Goal: Task Accomplishment & Management: Complete application form

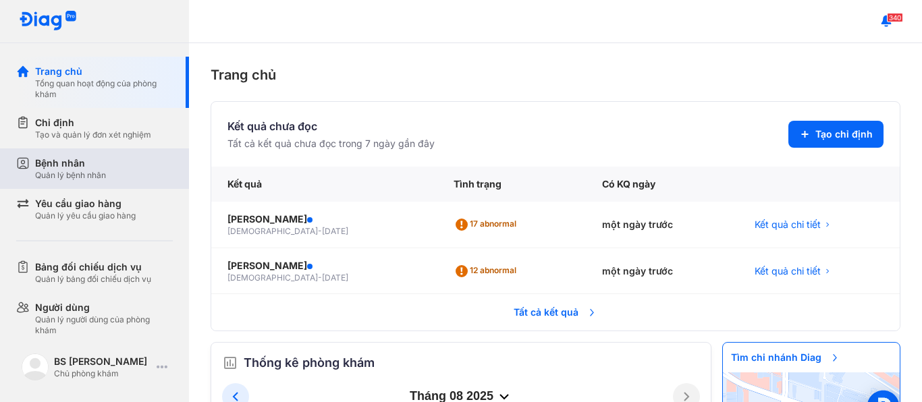
click at [40, 171] on div "Quản lý bệnh nhân" at bounding box center [70, 175] width 71 height 11
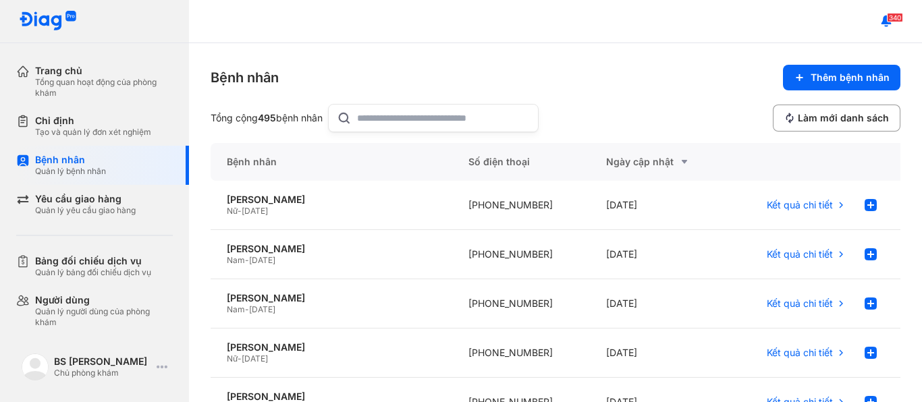
click at [463, 117] on input "text" at bounding box center [443, 118] width 173 height 27
click at [885, 68] on button "Thêm bệnh nhân" at bounding box center [841, 78] width 117 height 26
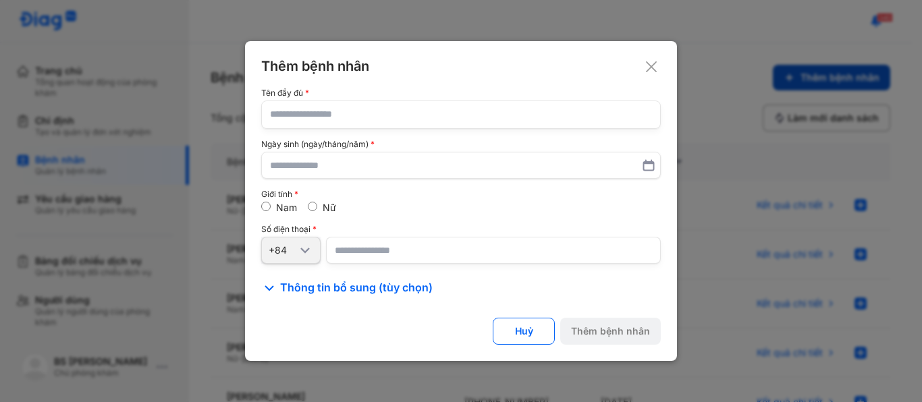
click at [871, 72] on div at bounding box center [461, 201] width 922 height 402
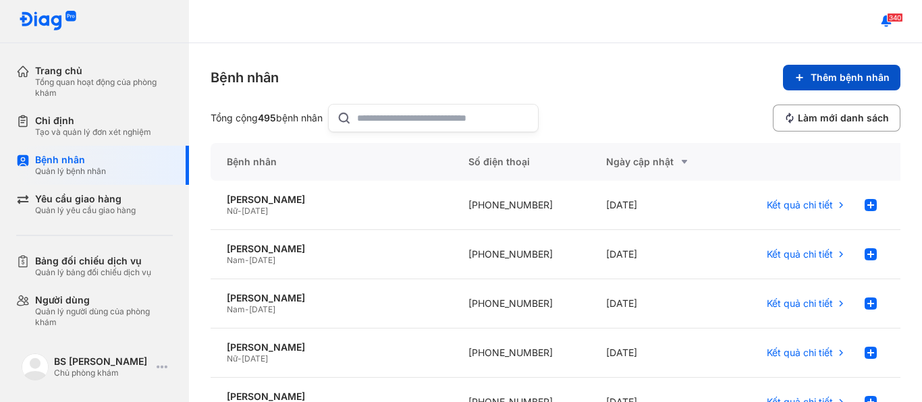
click at [824, 68] on button "Thêm bệnh nhân" at bounding box center [841, 78] width 117 height 26
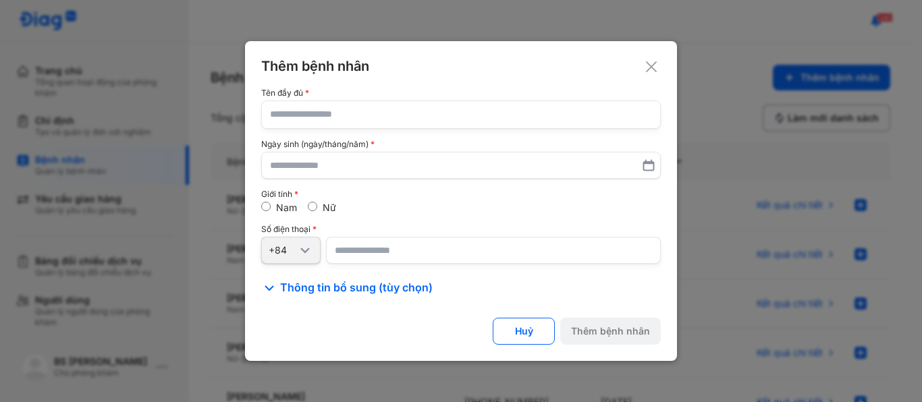
click at [455, 120] on input "text" at bounding box center [461, 114] width 382 height 27
paste input "**********"
type input "**********"
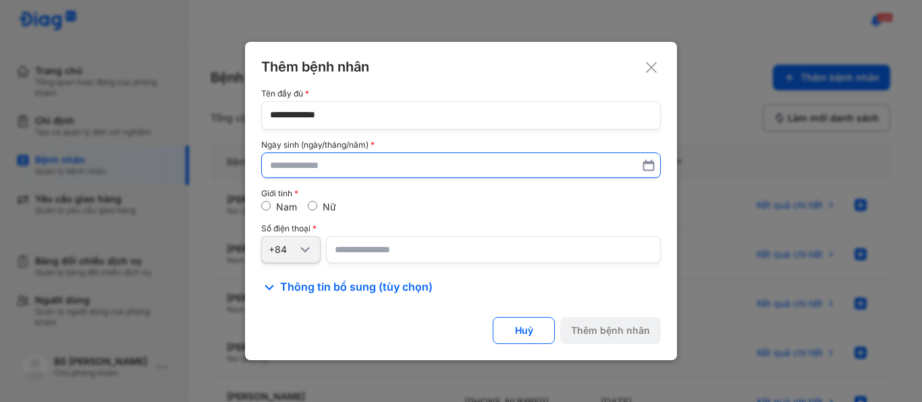
click at [344, 166] on input "text" at bounding box center [461, 165] width 382 height 24
type input "**********"
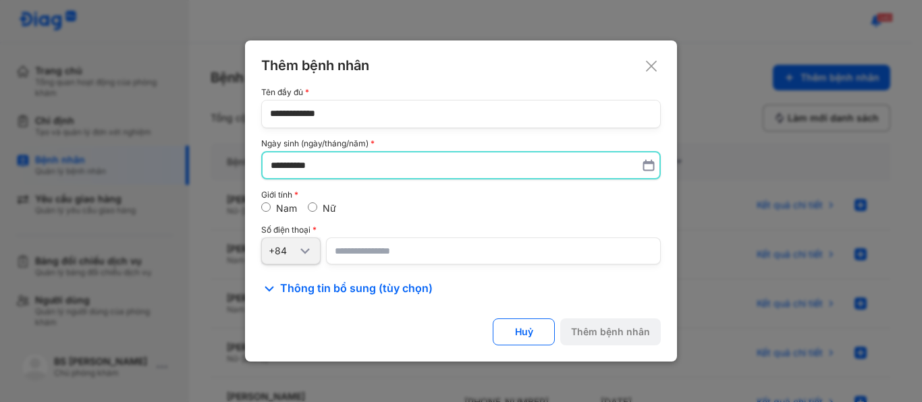
click at [374, 254] on input "number" at bounding box center [493, 250] width 335 height 27
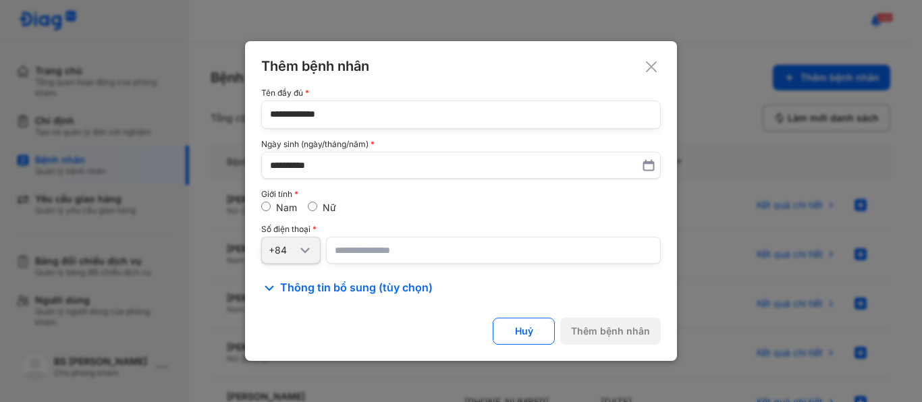
click at [372, 251] on input "number" at bounding box center [493, 250] width 335 height 27
paste input "**********"
type input "**********"
click at [614, 325] on button "Thêm bệnh nhân" at bounding box center [610, 331] width 101 height 27
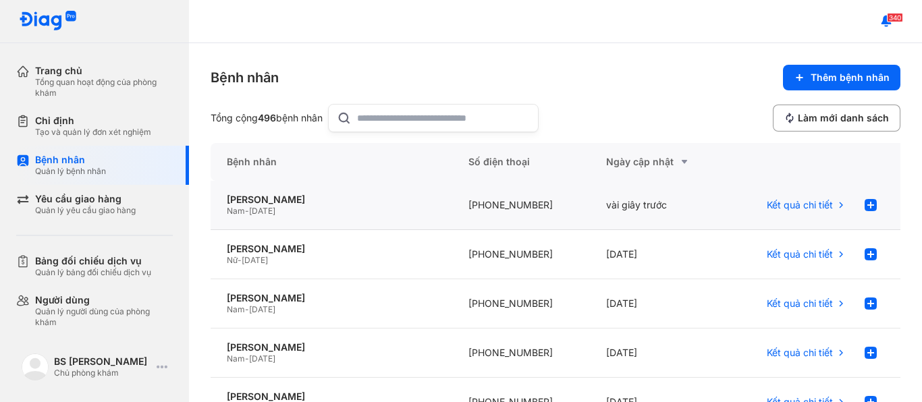
click at [271, 208] on span "[DATE]" at bounding box center [262, 211] width 26 height 10
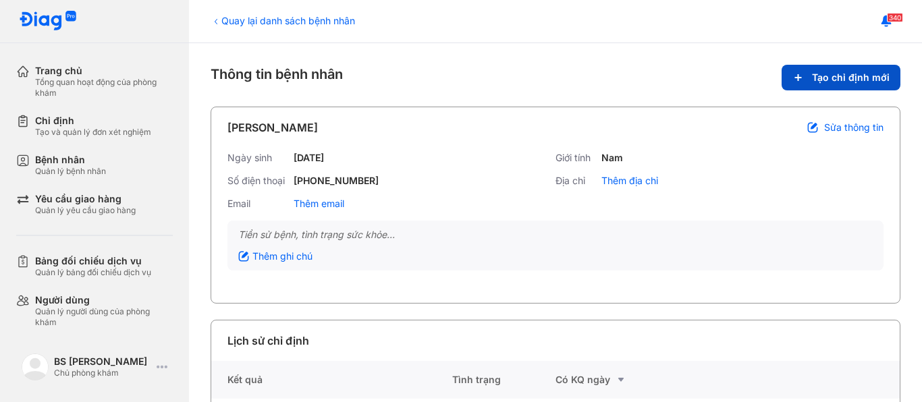
click at [826, 81] on span "Tạo chỉ định mới" at bounding box center [851, 78] width 78 height 12
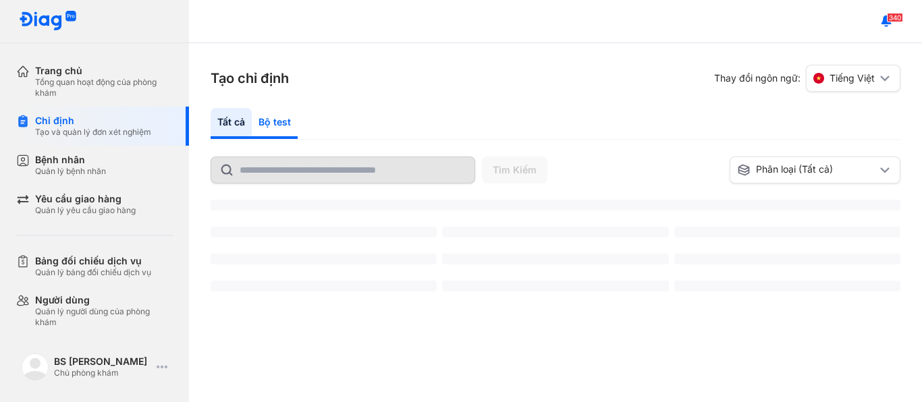
click at [276, 122] on div "Bộ test" at bounding box center [275, 123] width 46 height 31
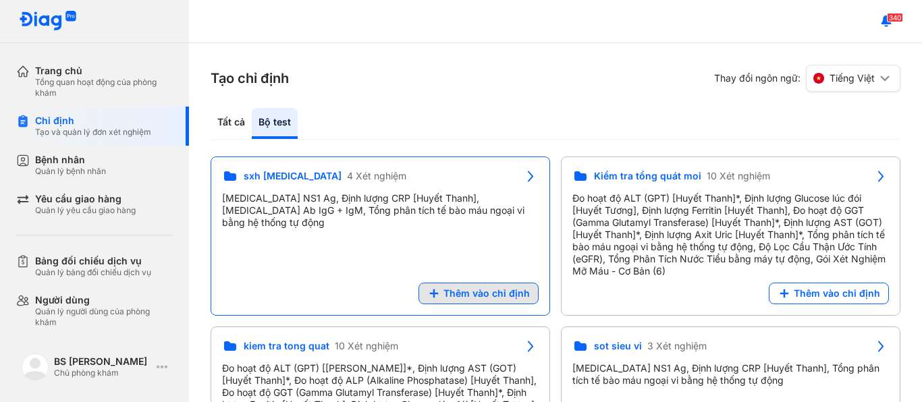
click at [503, 293] on span "Thêm vào chỉ định" at bounding box center [486, 293] width 86 height 12
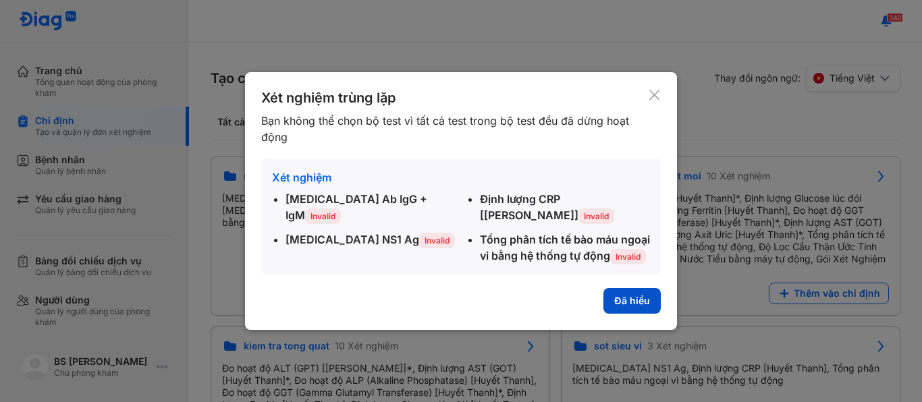
click at [622, 302] on button "Đã hiểu" at bounding box center [631, 301] width 57 height 26
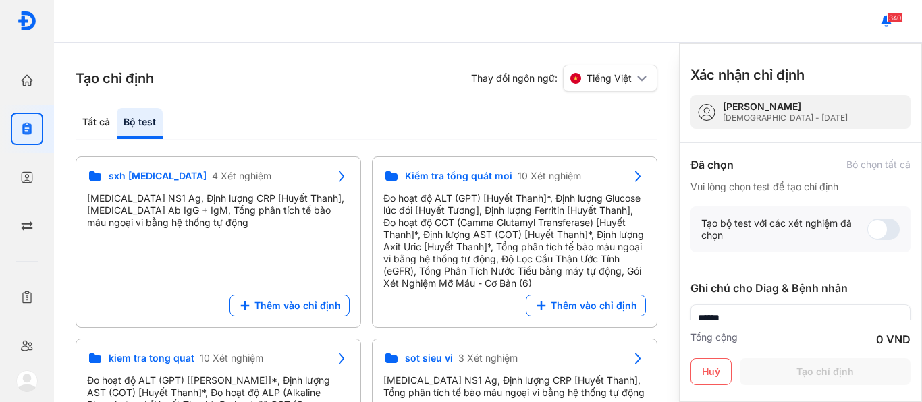
click at [643, 289] on div "Đo hoạt độ ALT (GPT) [Huyết Thanh]*, Định lượng Glucose lúc đói [Huyết Tương], …" at bounding box center [514, 240] width 262 height 97
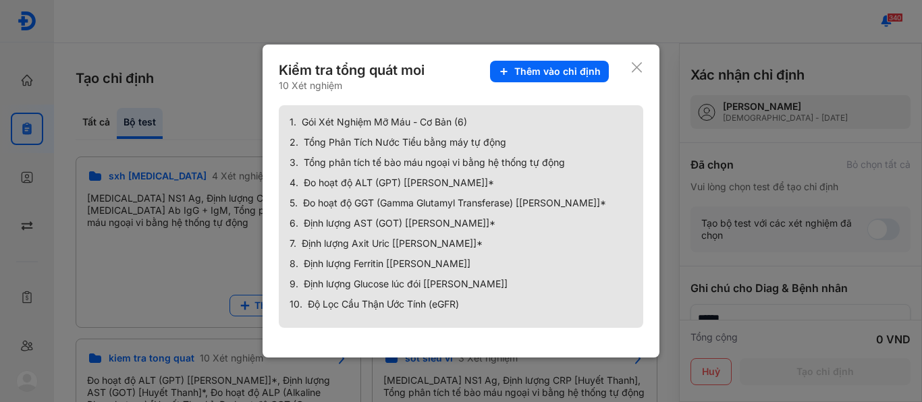
click at [640, 69] on icon at bounding box center [636, 67] width 13 height 13
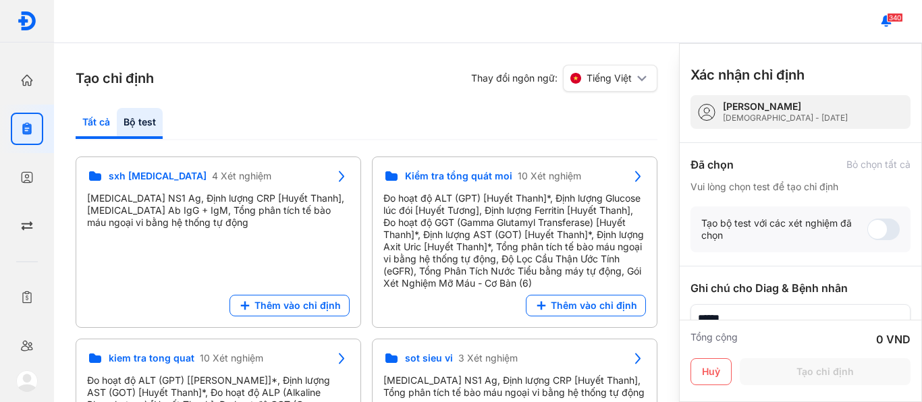
click at [105, 125] on div "Tất cả" at bounding box center [96, 123] width 41 height 31
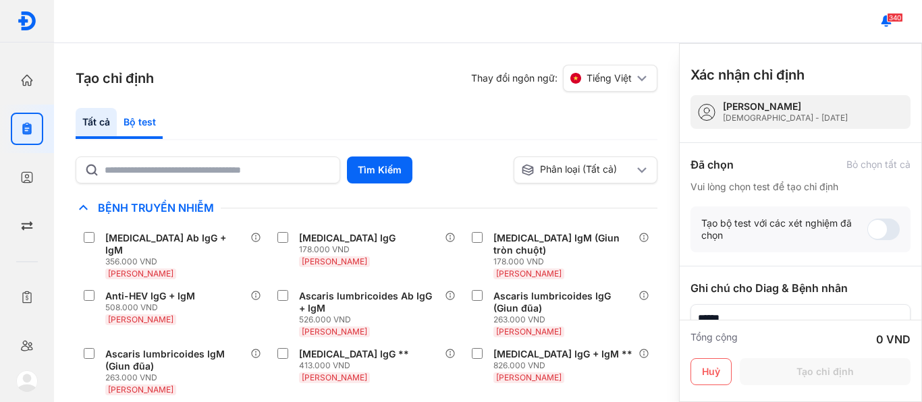
click at [142, 125] on div "Bộ test" at bounding box center [140, 123] width 46 height 31
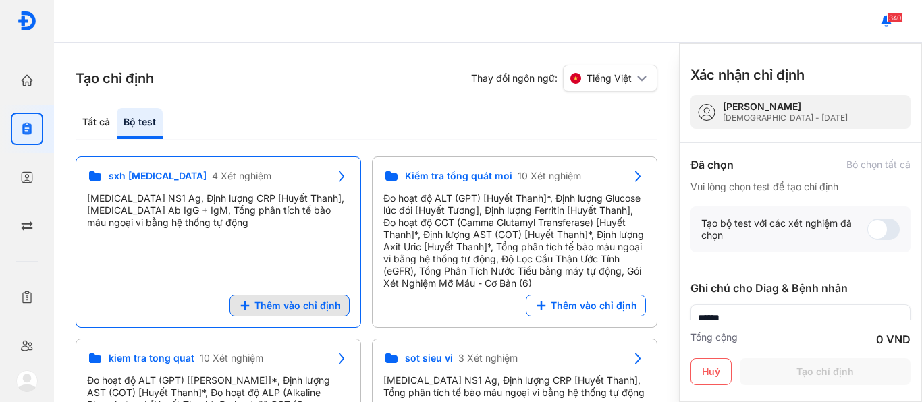
click at [285, 298] on button "Thêm vào chỉ định" at bounding box center [289, 306] width 120 height 22
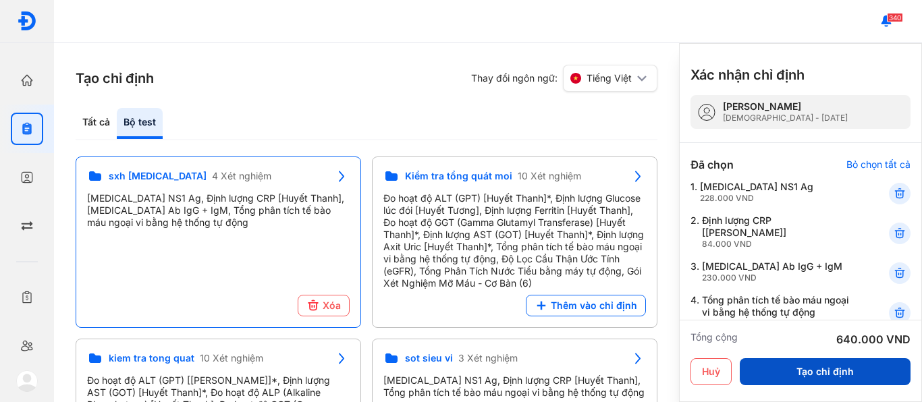
click at [807, 370] on button "Tạo chỉ định" at bounding box center [824, 371] width 171 height 27
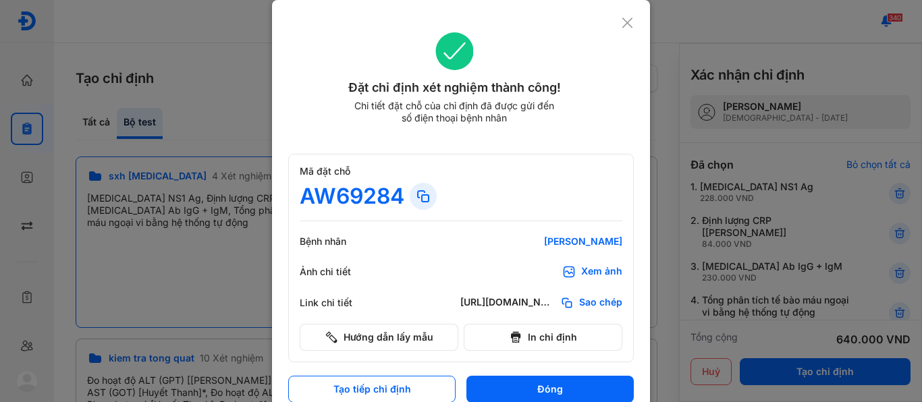
click at [622, 23] on icon at bounding box center [627, 22] width 13 height 13
